Goal: Information Seeking & Learning: Learn about a topic

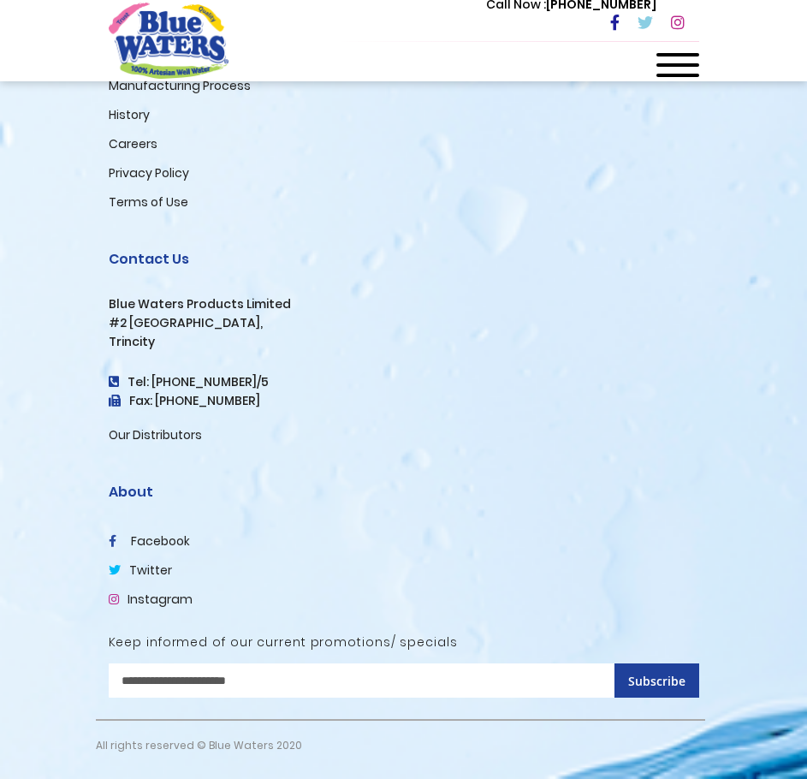
scroll to position [4077, 0]
click at [266, 686] on input "Sign Up for Our Newsletter:" at bounding box center [404, 680] width 590 height 34
click at [367, 437] on li "Our Distributors" at bounding box center [404, 434] width 590 height 21
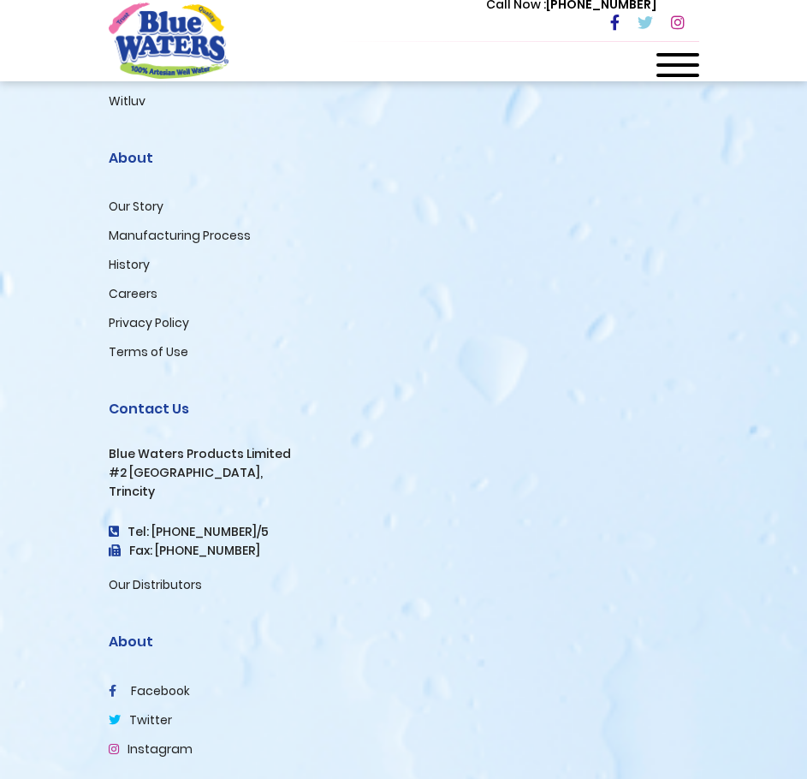
scroll to position [3906, 0]
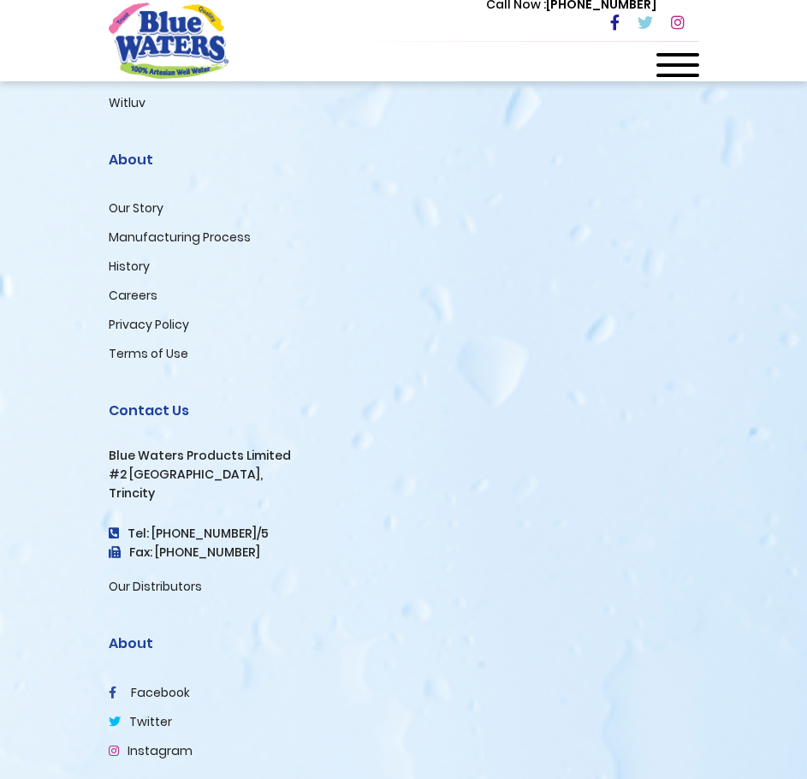
click at [358, 364] on li "Terms of Use" at bounding box center [404, 353] width 590 height 21
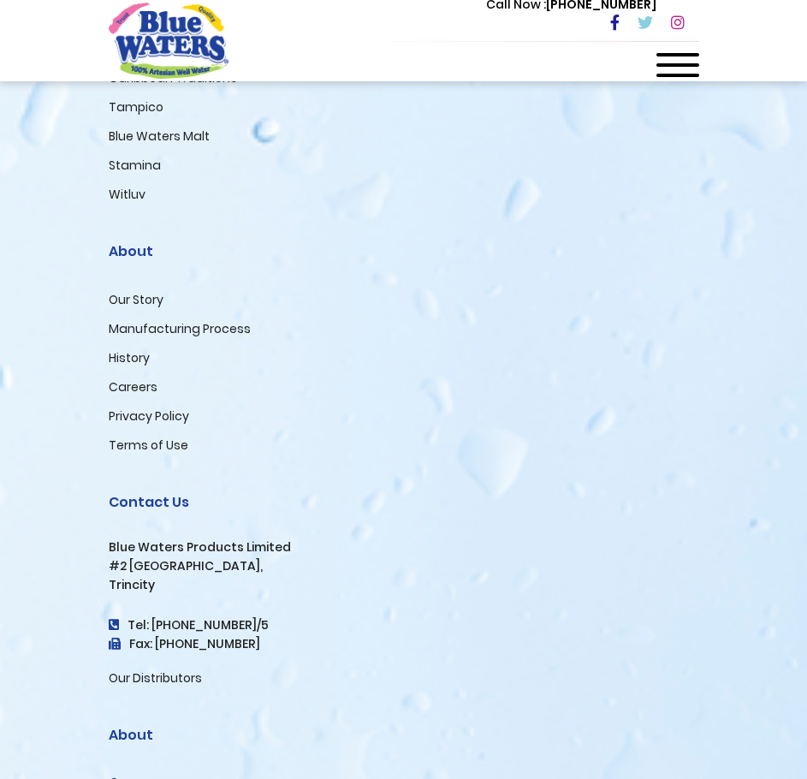
scroll to position [3820, 0]
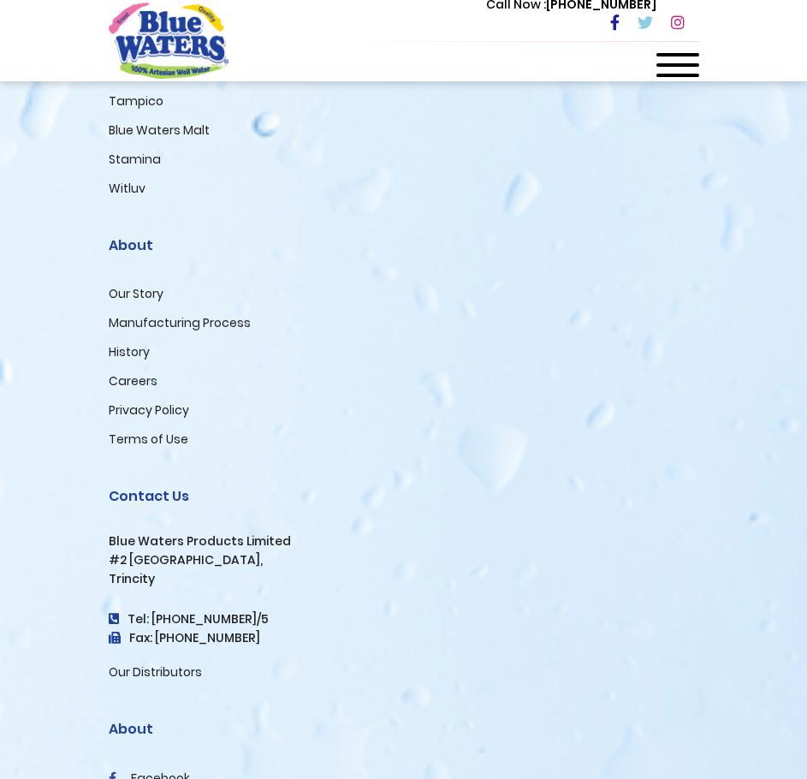
click at [129, 389] on link "Careers" at bounding box center [133, 380] width 49 height 17
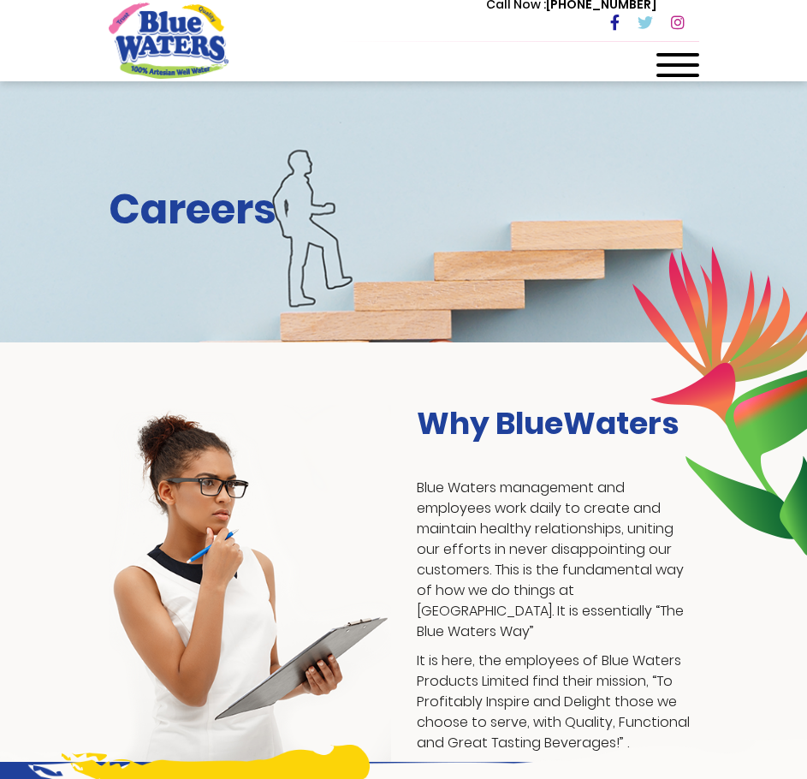
click at [672, 53] on span at bounding box center [677, 54] width 43 height 3
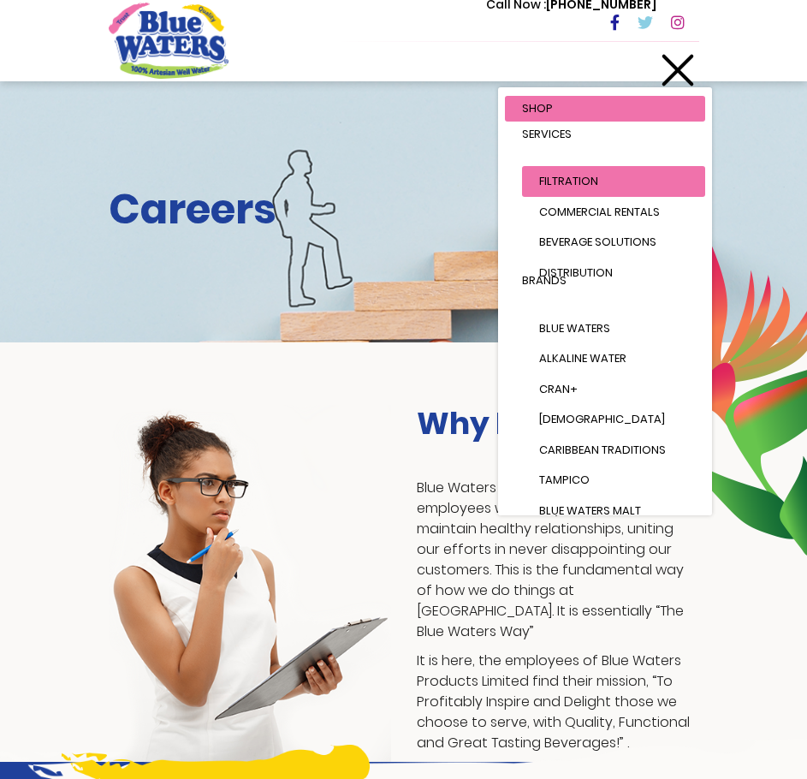
scroll to position [238, 0]
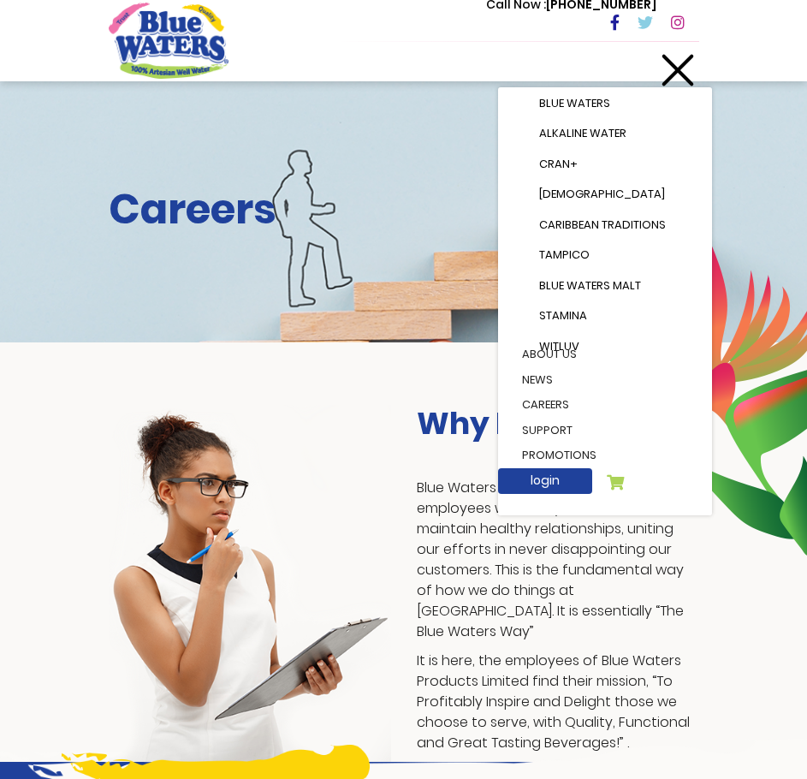
click at [547, 392] on link "careers" at bounding box center [605, 405] width 200 height 26
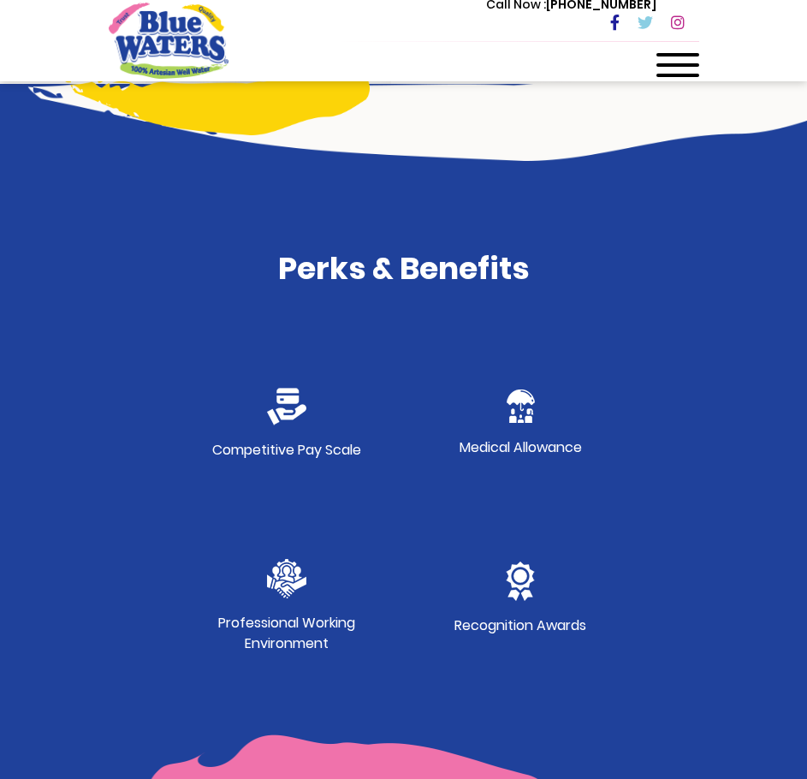
scroll to position [684, 0]
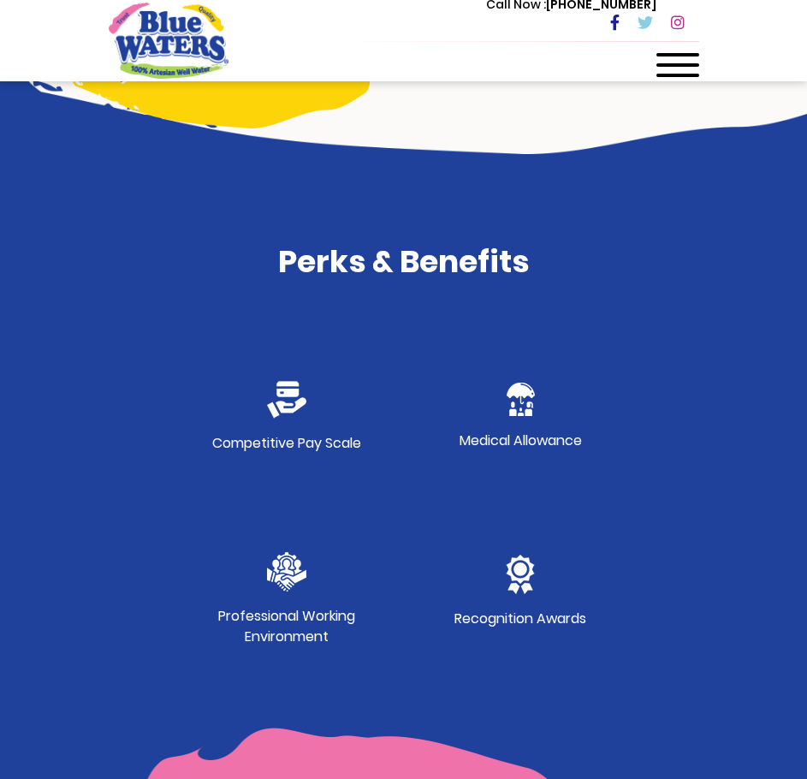
click at [413, 253] on h4 "Perks & Benefits" at bounding box center [404, 261] width 590 height 37
click at [362, 292] on div "Perks & Benefits Competitive Pay Scale Medical Allowance Professional Working E…" at bounding box center [404, 464] width 616 height 443
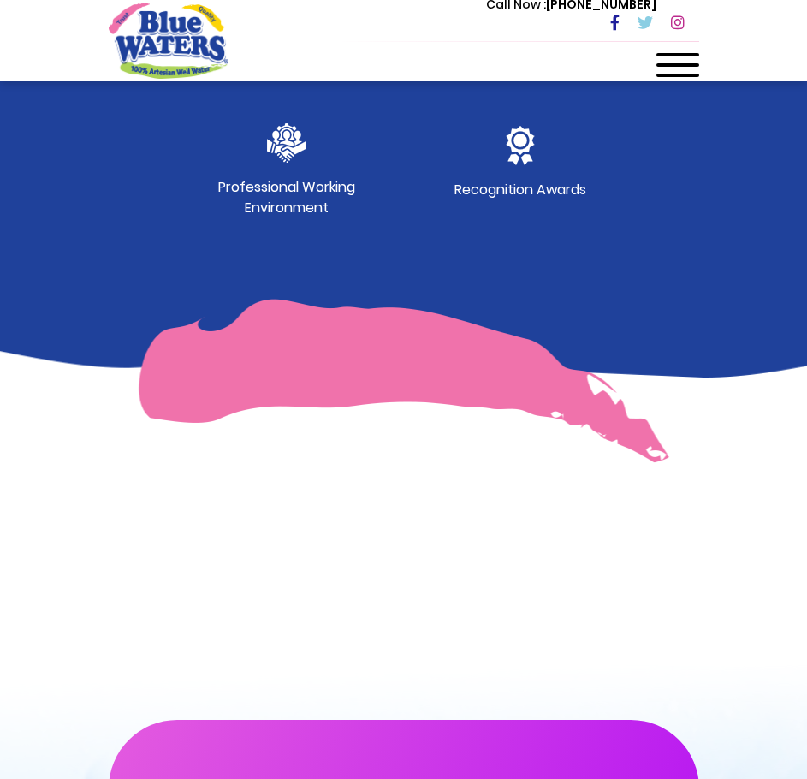
scroll to position [1112, 0]
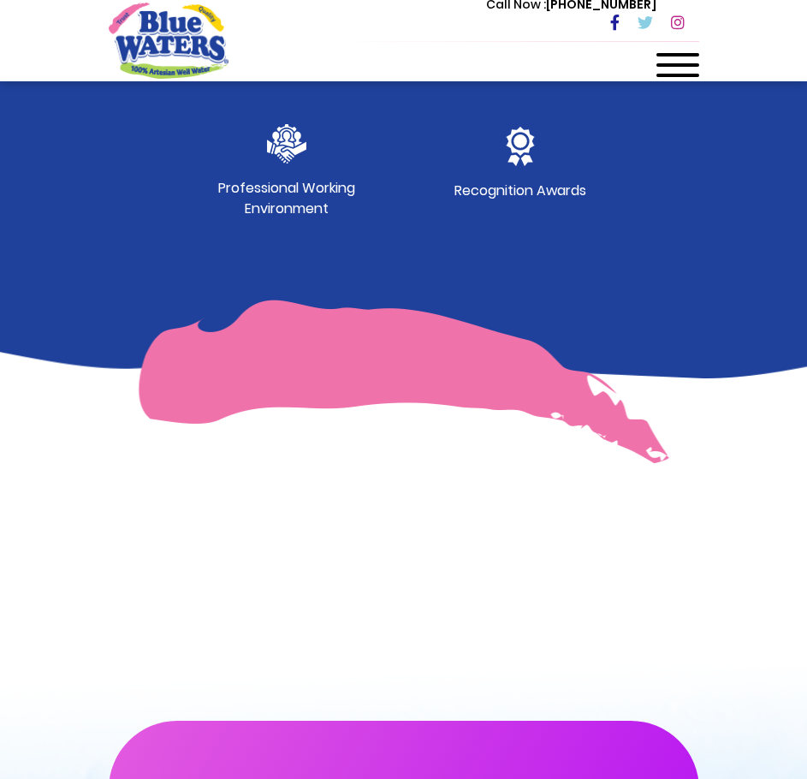
click at [310, 369] on img at bounding box center [403, 381] width 531 height 164
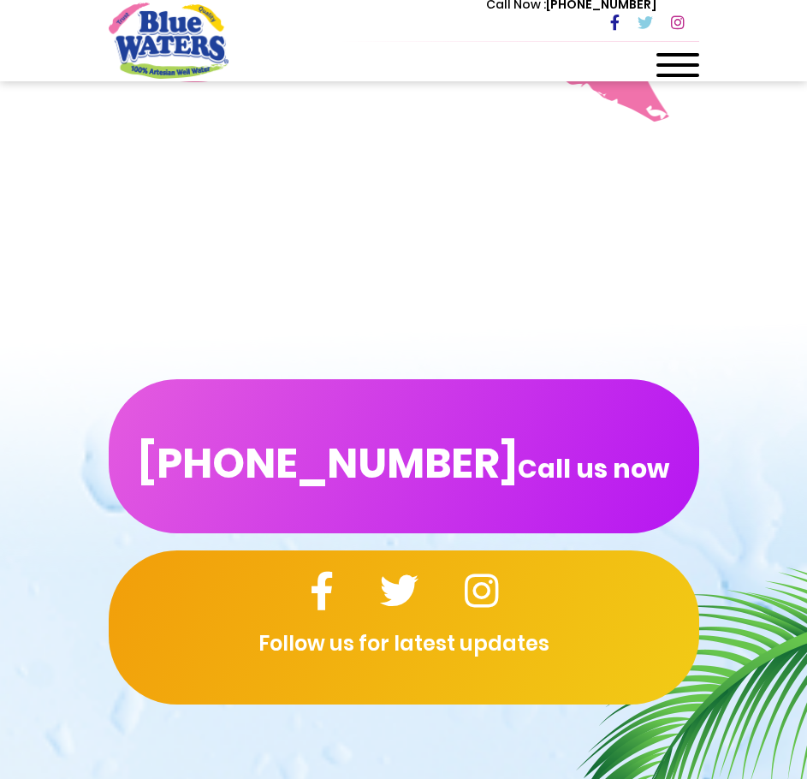
scroll to position [1454, 0]
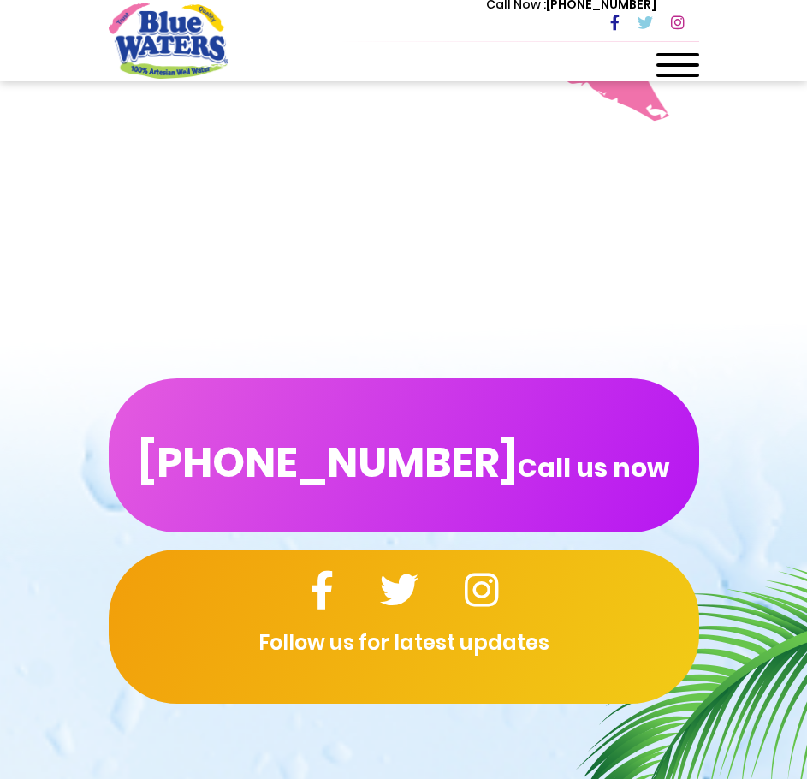
click at [555, 263] on div at bounding box center [403, 164] width 807 height 257
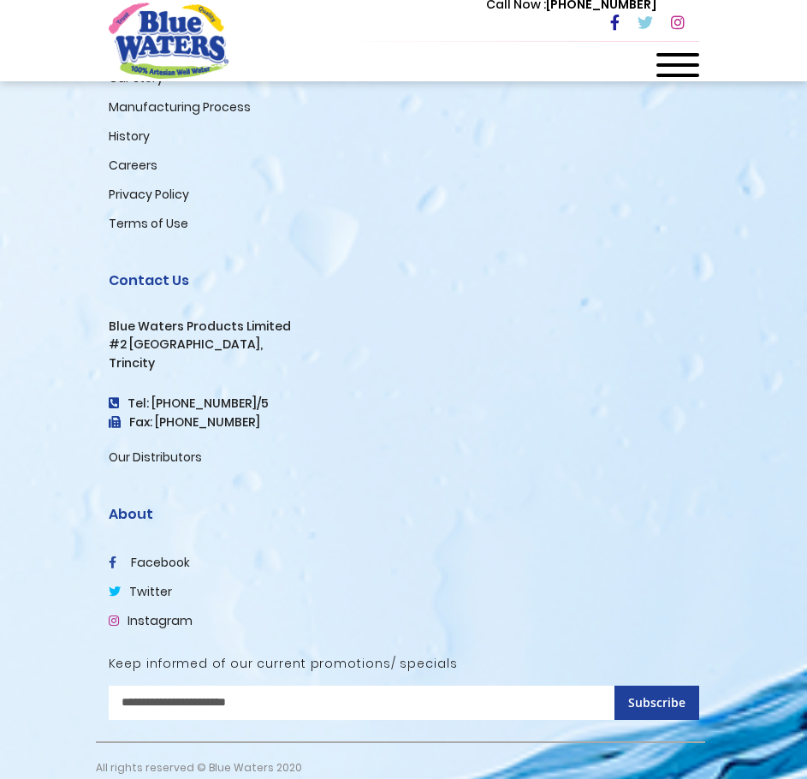
scroll to position [2595, 0]
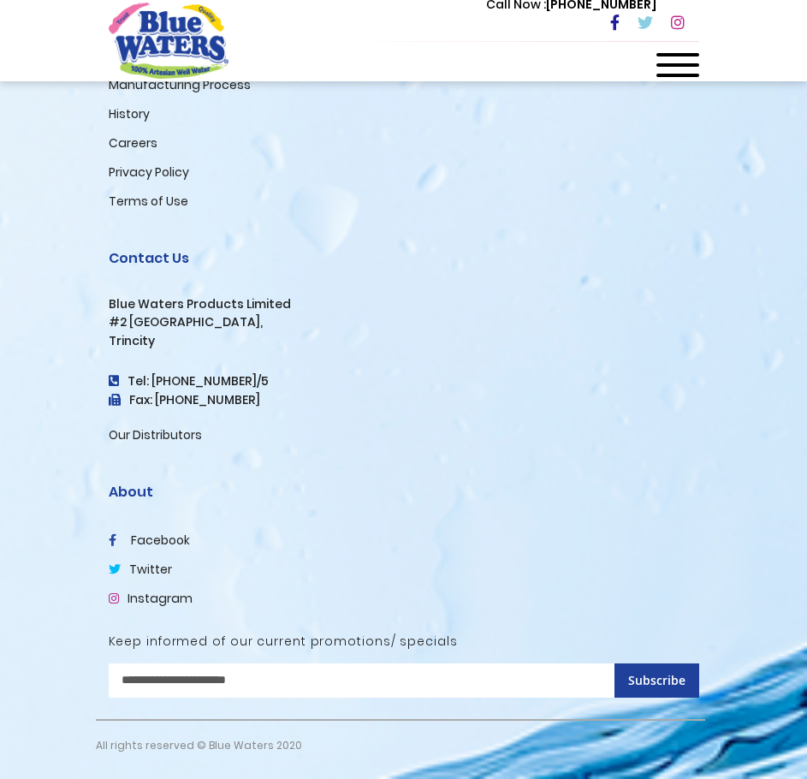
click at [353, 34] on div "Call Now : (868) 640-8824" at bounding box center [476, 23] width 445 height 59
